Goal: Task Accomplishment & Management: Complete application form

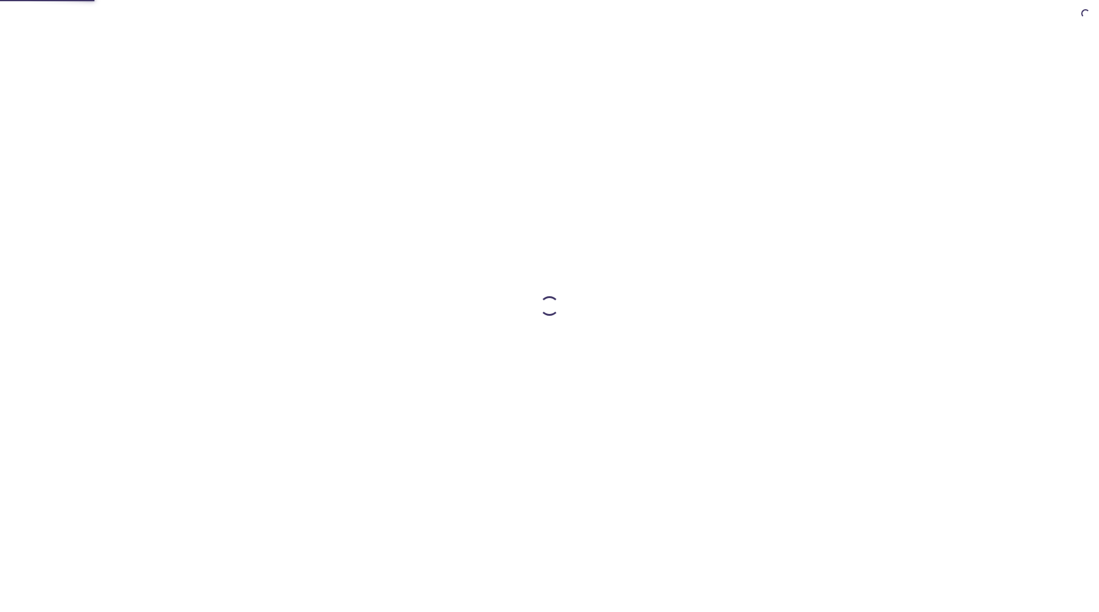
click at [529, 168] on div at bounding box center [550, 306] width 628 height 612
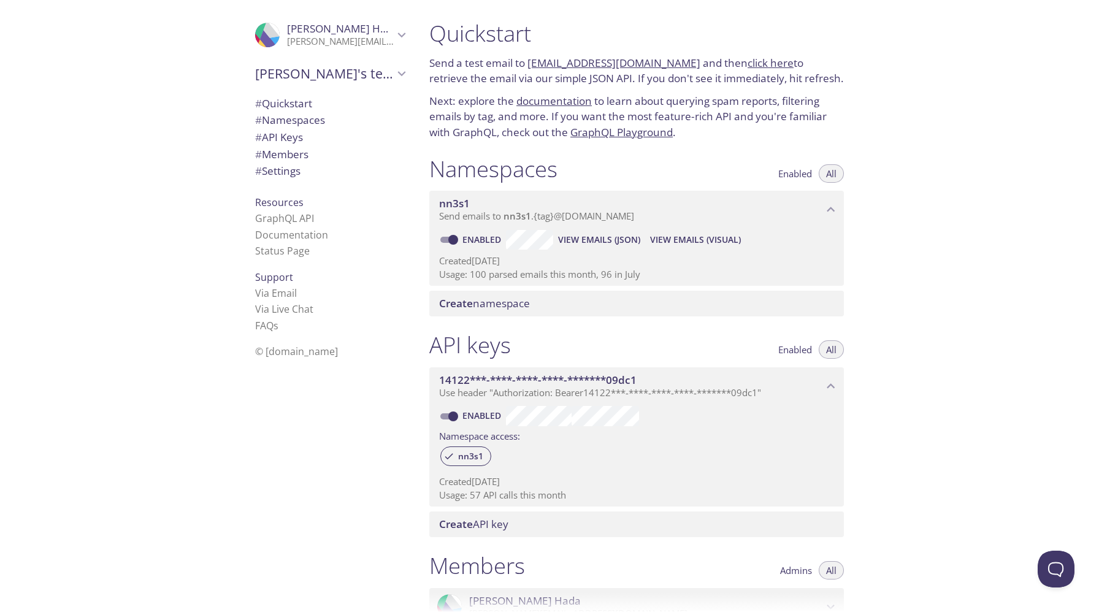
click at [355, 444] on div ".cls-1 { fill: #6d5ca8; } .cls-2 { fill: #3fc191; } .cls-3 { fill: #3b4752; } .…" at bounding box center [328, 306] width 184 height 612
click at [394, 32] on icon "Lokendra Hada" at bounding box center [402, 35] width 16 height 16
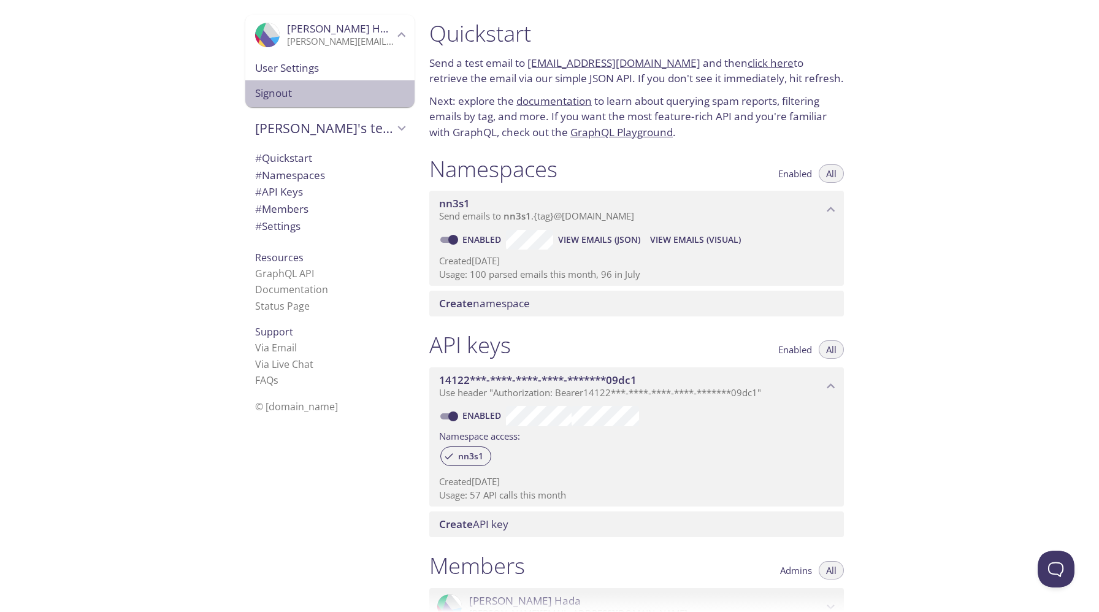
click at [301, 95] on span "Signout" at bounding box center [330, 93] width 150 height 16
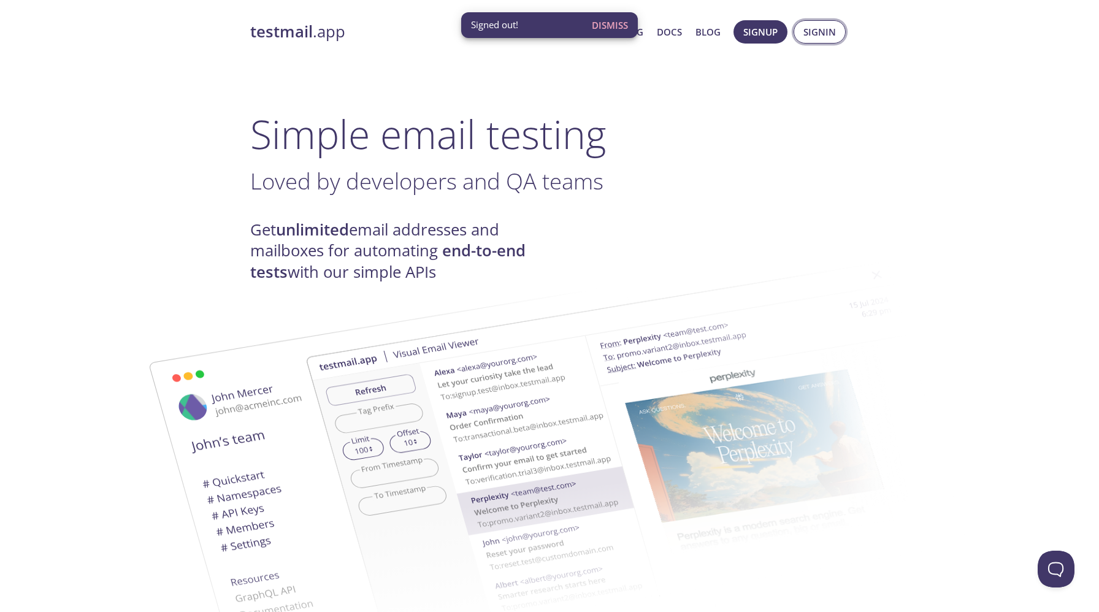
click at [822, 33] on span "Signin" at bounding box center [820, 32] width 33 height 16
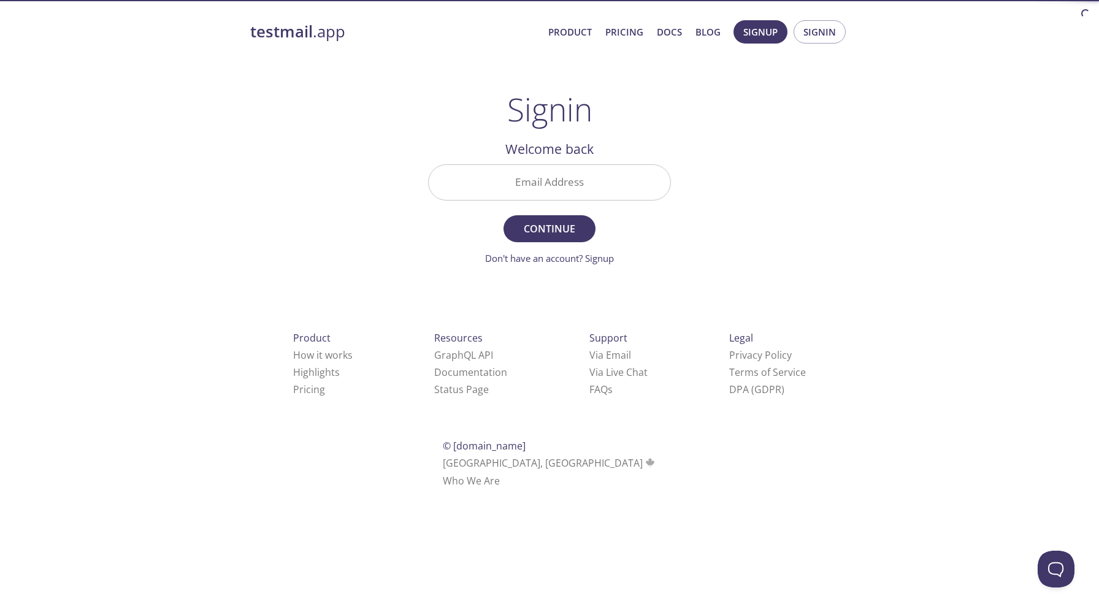
click at [533, 187] on input "Email Address" at bounding box center [550, 182] width 242 height 35
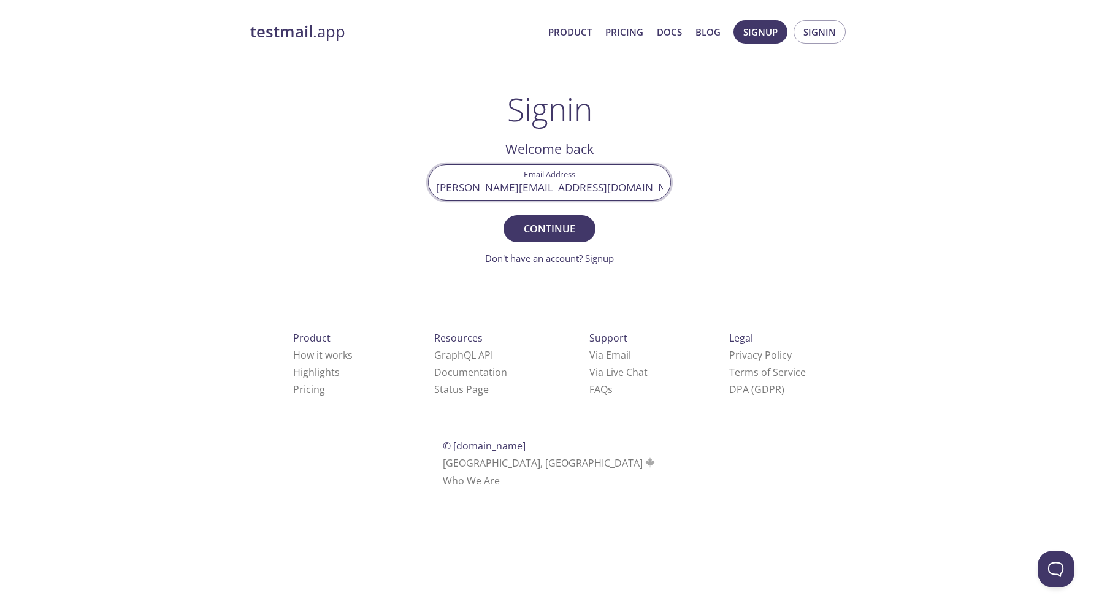
click at [546, 187] on input "[PERSON_NAME][EMAIL_ADDRESS][DOMAIN_NAME]" at bounding box center [550, 182] width 242 height 35
type input "[PERSON_NAME][EMAIL_ADDRESS][DOMAIN_NAME]"
click at [504, 215] on button "Continue" at bounding box center [550, 228] width 92 height 27
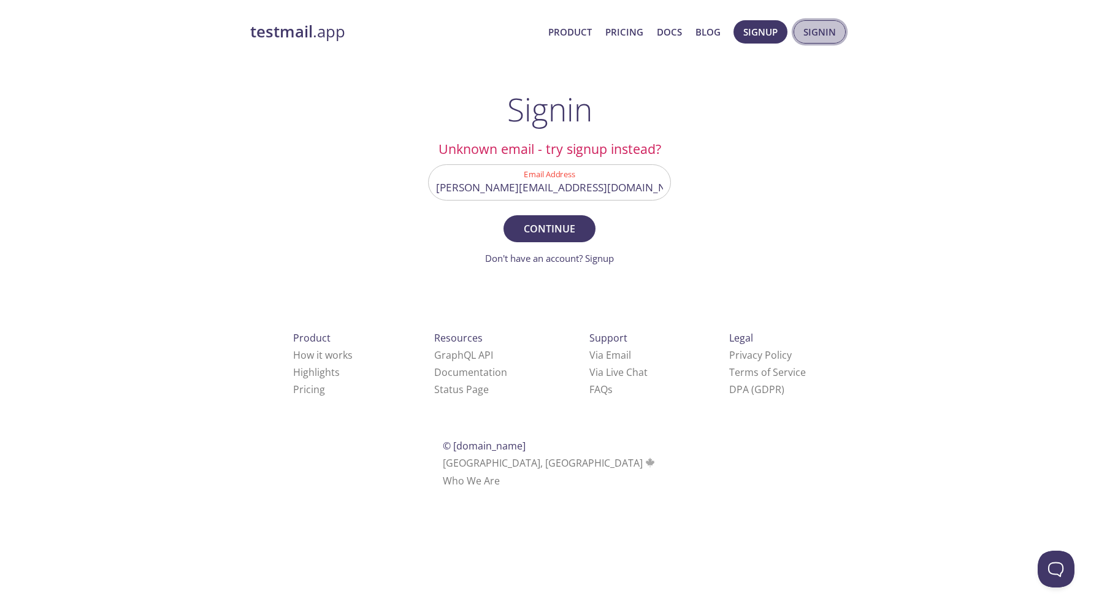
click at [828, 35] on span "Signin" at bounding box center [820, 32] width 33 height 16
click at [748, 37] on span "Signup" at bounding box center [761, 32] width 34 height 16
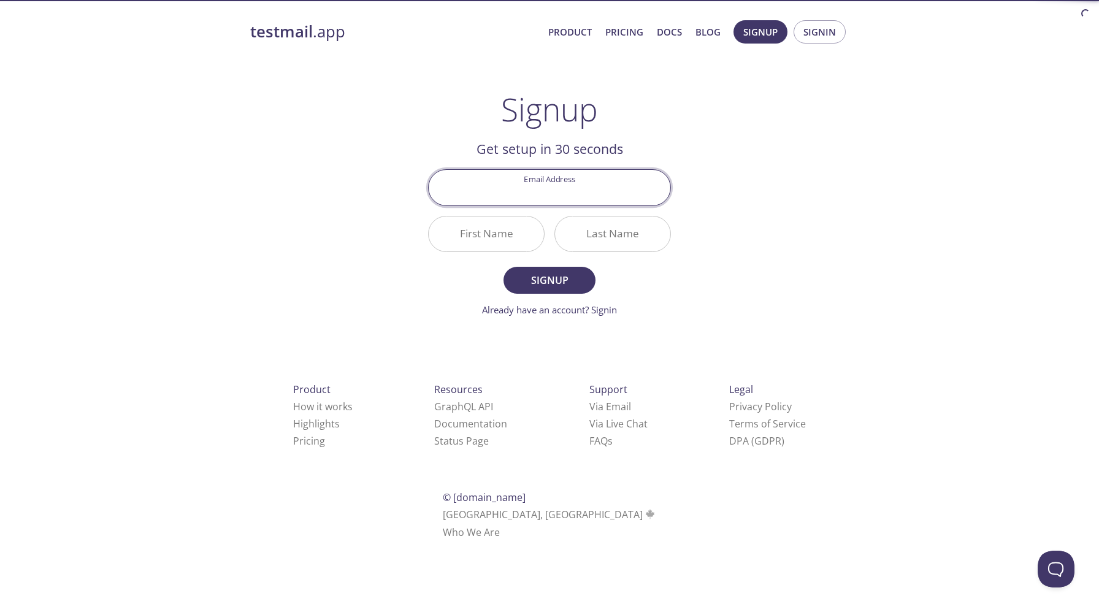
click at [541, 190] on input "Email Address" at bounding box center [550, 187] width 242 height 35
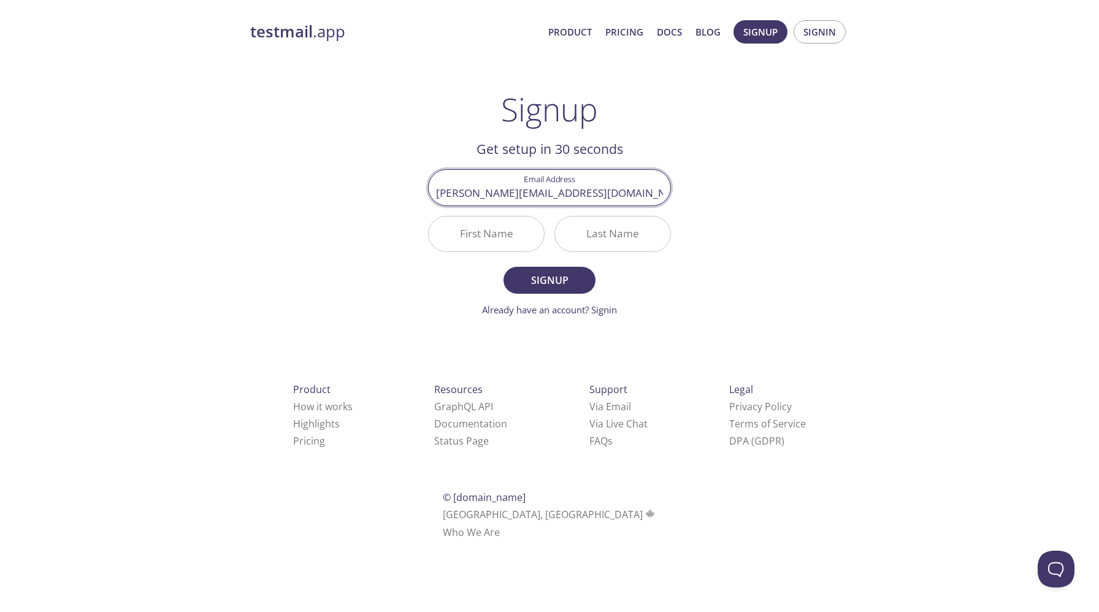
click at [544, 194] on input "[PERSON_NAME][EMAIL_ADDRESS][DOMAIN_NAME]" at bounding box center [550, 187] width 242 height 35
type input "[PERSON_NAME][EMAIL_ADDRESS][DOMAIN_NAME]"
click at [502, 233] on input "First Name" at bounding box center [486, 234] width 115 height 35
type input "Lsh"
click at [588, 238] on input "Last Name" at bounding box center [612, 234] width 115 height 35
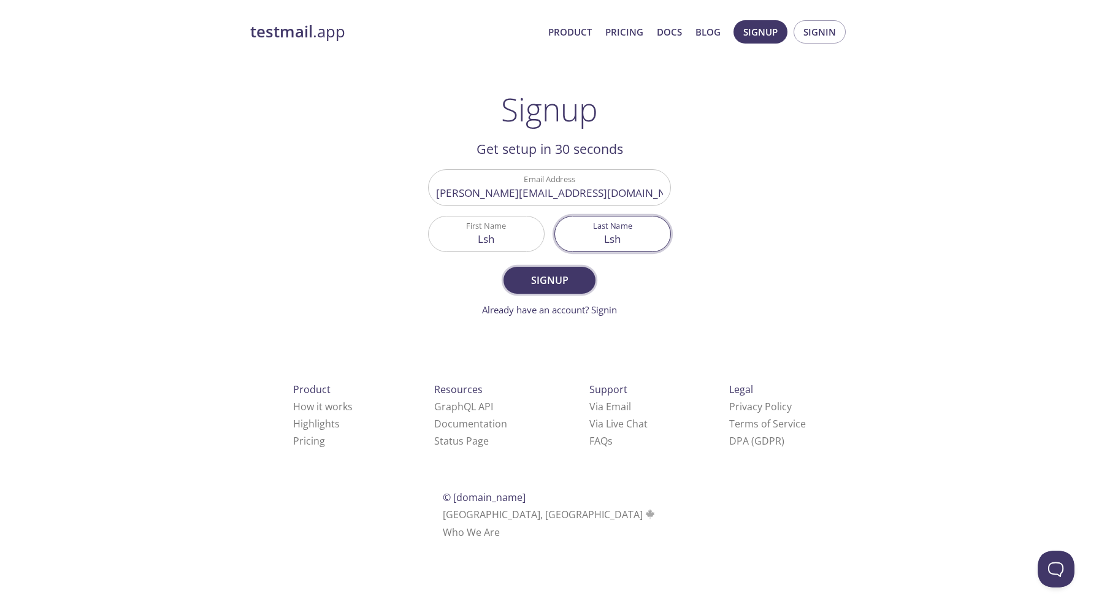
type input "Lsh"
click at [581, 271] on button "Signup" at bounding box center [550, 280] width 92 height 27
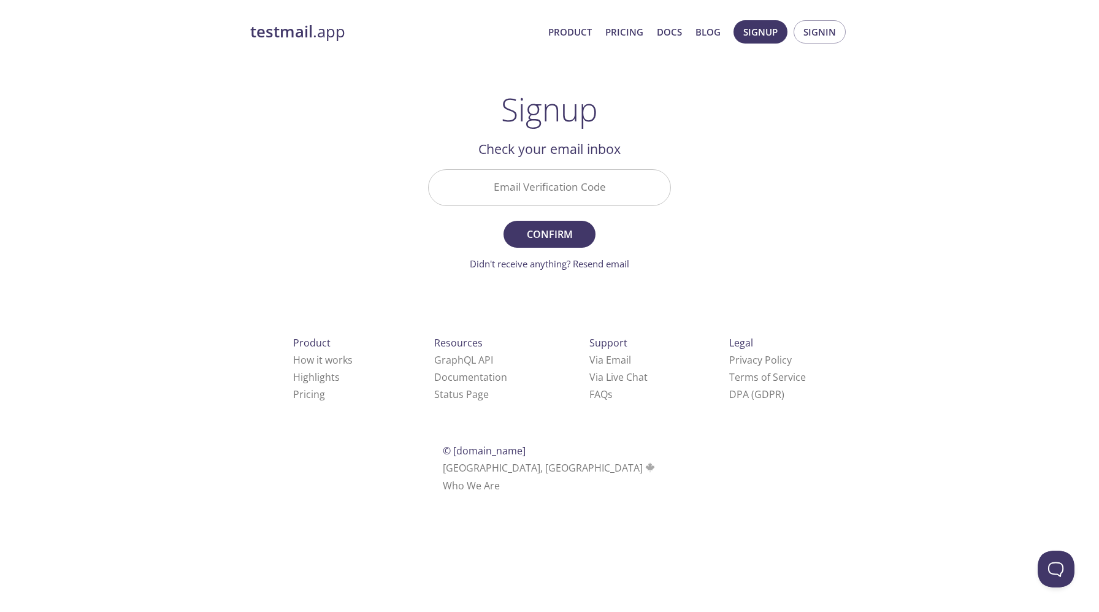
click at [566, 193] on input "Email Verification Code" at bounding box center [550, 187] width 242 height 35
paste input "GDKF3CP"
type input "GDKF3CP"
click at [556, 240] on span "Confirm" at bounding box center [549, 234] width 65 height 17
